Goal: Information Seeking & Learning: Find specific fact

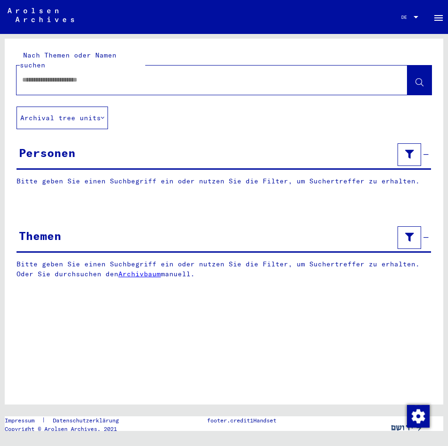
click at [121, 75] on input "text" at bounding box center [203, 80] width 363 height 10
click at [135, 75] on div at bounding box center [201, 79] width 368 height 21
click at [134, 75] on input "text" at bounding box center [203, 80] width 363 height 10
type input "**********"
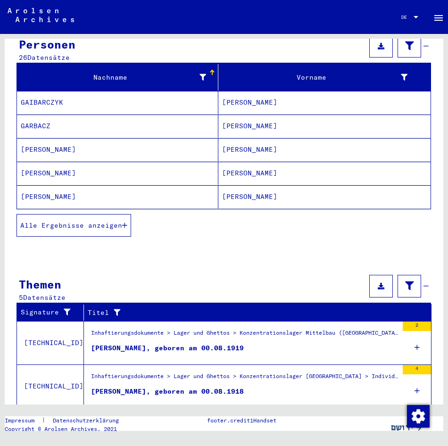
scroll to position [189, 0]
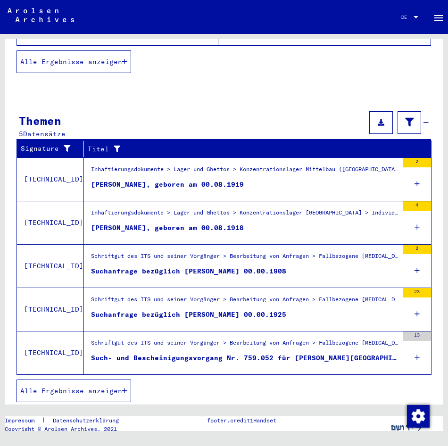
click at [83, 380] on button "Alle Ergebnisse anzeigen" at bounding box center [74, 391] width 115 height 23
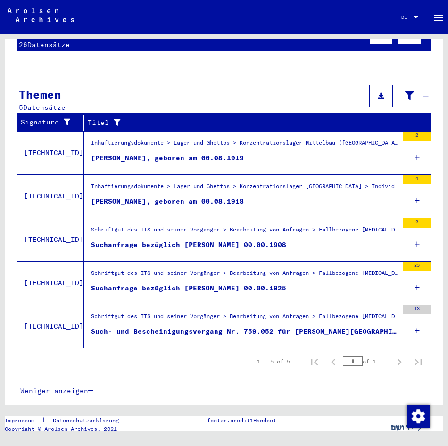
click at [181, 315] on div "Schriftgut des ITS und seiner Vorgänger > Bearbeitung von Anfragen > Fallbezoge…" at bounding box center [244, 318] width 307 height 13
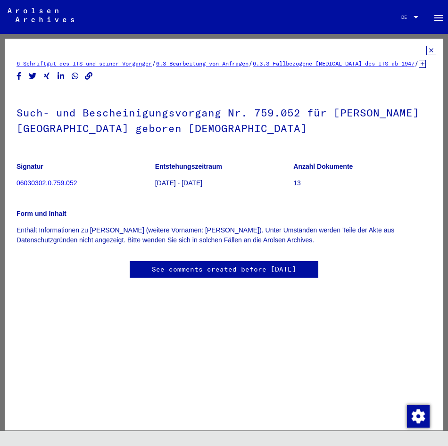
click at [431, 52] on yv-its-full-details "6 Schriftgut des ITS und seiner Vorgänger / 6.3 Bearbeitung von Anfragen / 6.3.…" at bounding box center [224, 171] width 439 height 251
click at [426, 51] on icon at bounding box center [431, 50] width 10 height 9
